Goal: Transaction & Acquisition: Download file/media

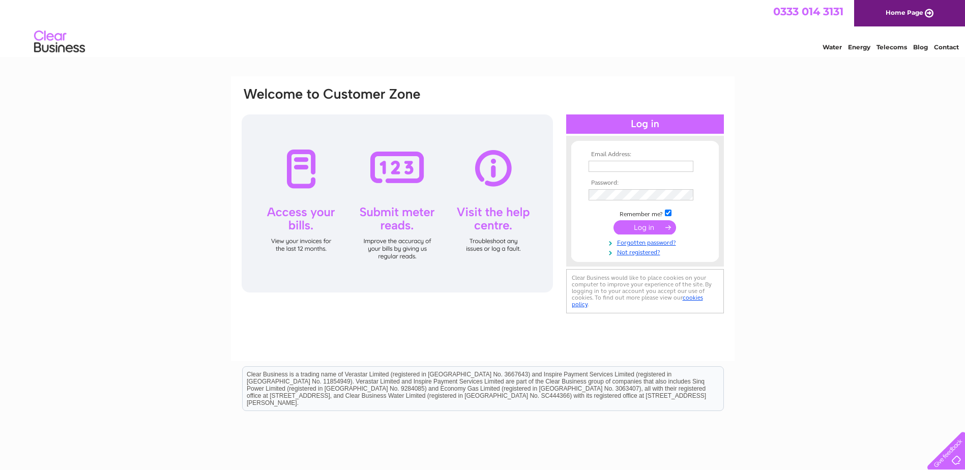
type input "info@gallowaycarpets.co.uk"
click at [644, 227] on input "submit" at bounding box center [645, 227] width 63 height 14
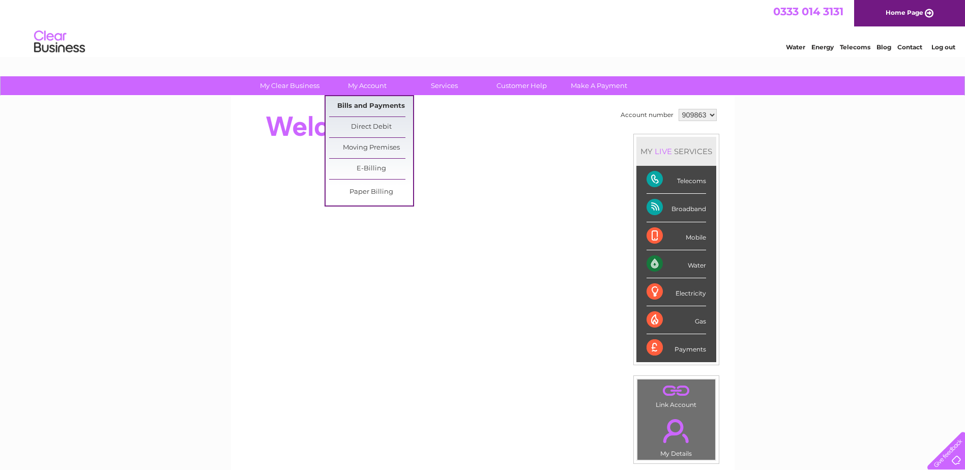
click at [367, 107] on link "Bills and Payments" at bounding box center [371, 106] width 84 height 20
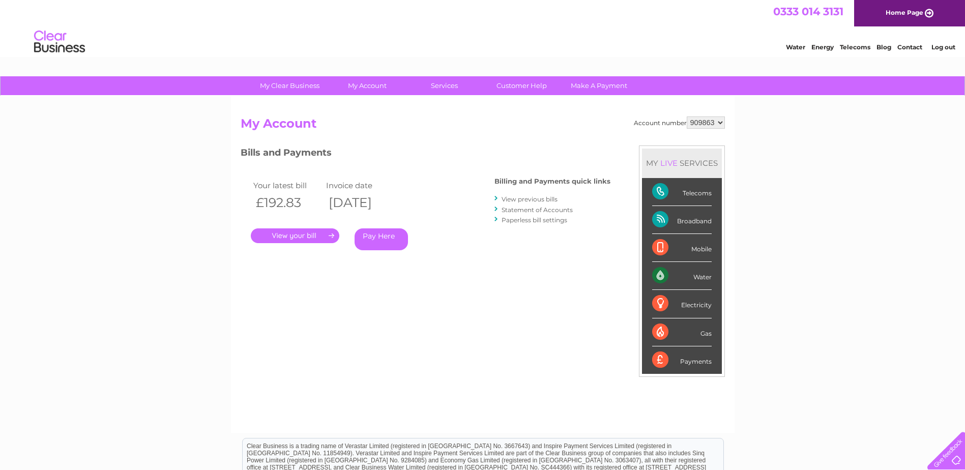
click at [299, 236] on link "." at bounding box center [295, 235] width 89 height 15
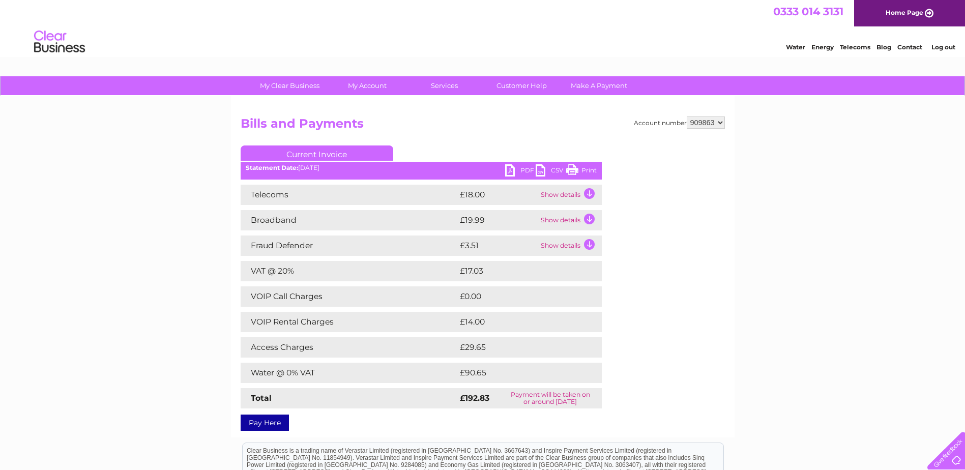
click at [519, 171] on link "PDF" at bounding box center [520, 171] width 31 height 15
